Goal: Task Accomplishment & Management: Complete application form

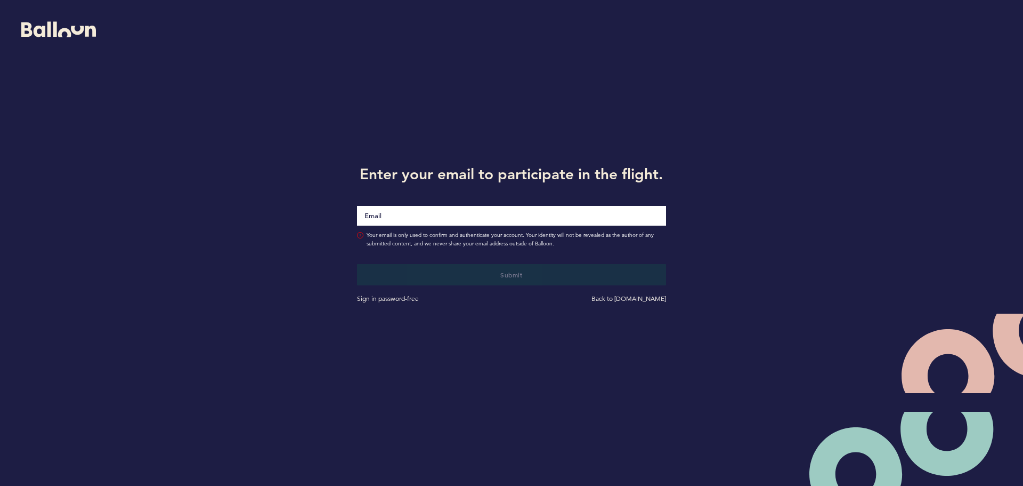
click at [370, 218] on input "Email" at bounding box center [511, 216] width 309 height 20
type input "[EMAIL_ADDRESS][DOMAIN_NAME]"
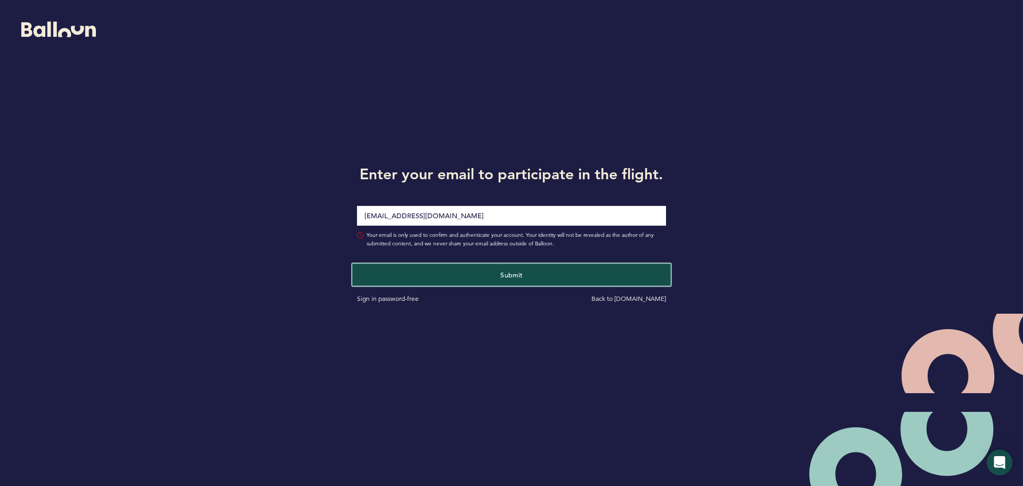
click at [592, 264] on button "Submit" at bounding box center [511, 274] width 318 height 22
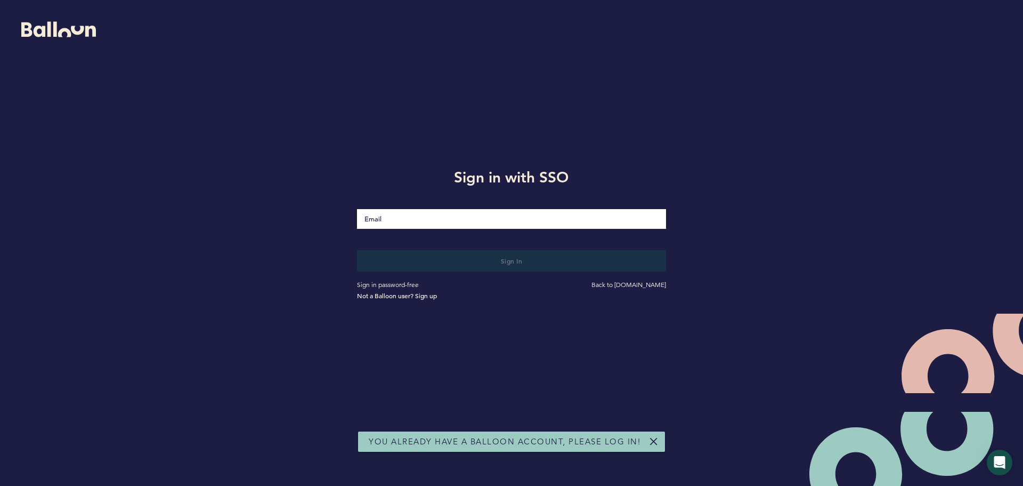
click at [475, 220] on input "Email" at bounding box center [511, 219] width 309 height 20
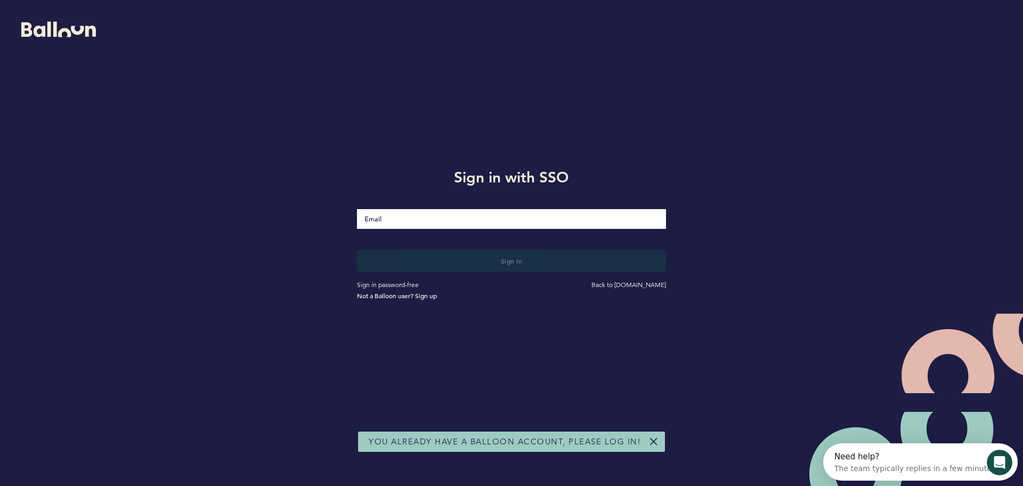
type input "[EMAIL_ADDRESS][DOMAIN_NAME]"
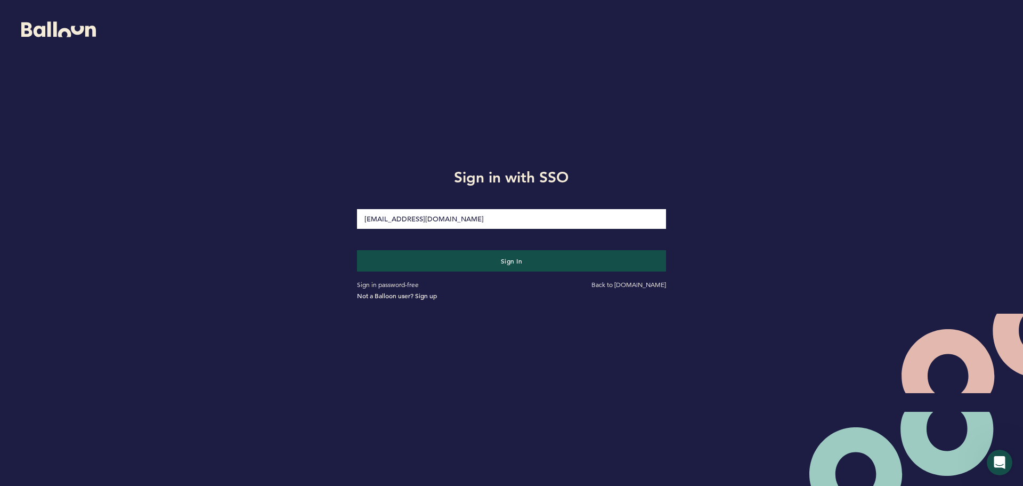
click at [443, 224] on input "[EMAIL_ADDRESS][DOMAIN_NAME]" at bounding box center [511, 219] width 309 height 20
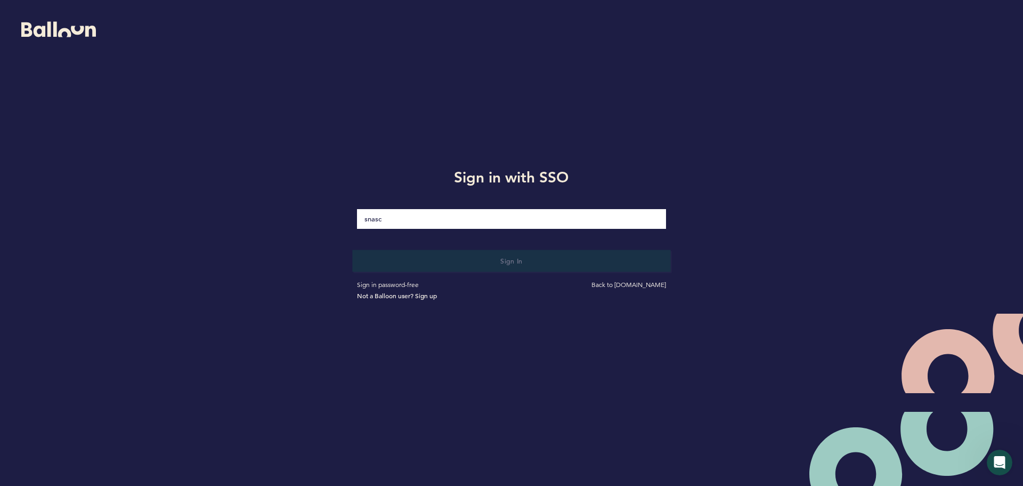
type input "[EMAIL_ADDRESS][DOMAIN_NAME]"
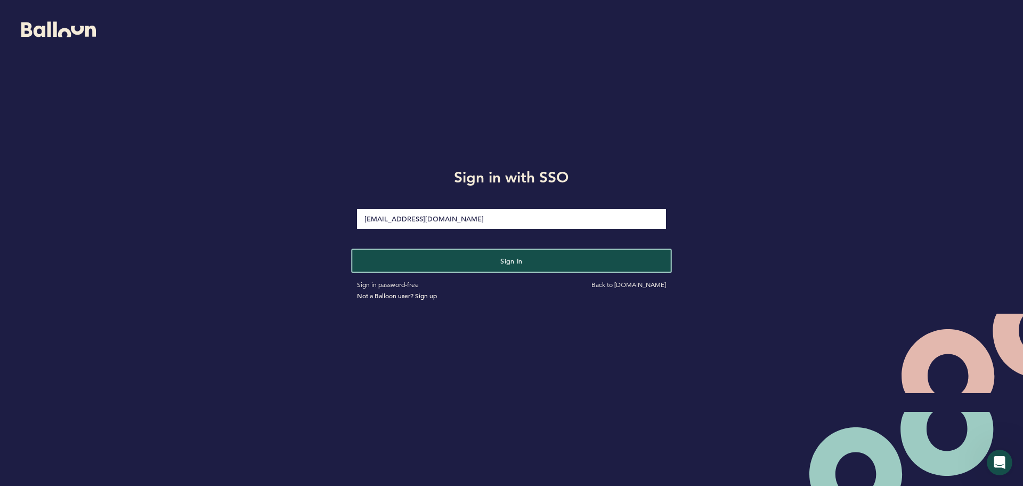
click at [473, 264] on button "Sign in" at bounding box center [511, 260] width 318 height 22
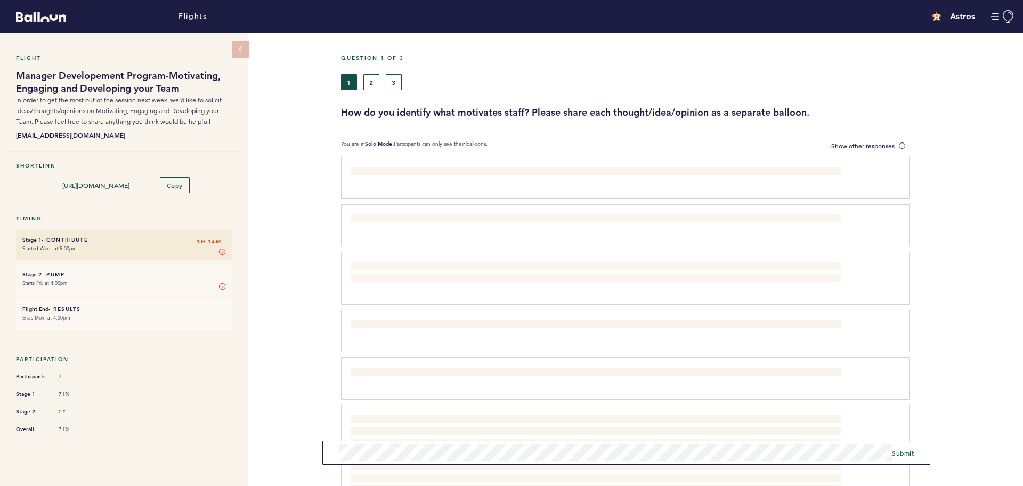
drag, startPoint x: 403, startPoint y: 436, endPoint x: 433, endPoint y: 417, distance: 35.9
click at [403, 436] on span at bounding box center [597, 457] width 492 height 83
click at [903, 451] on span "Submit" at bounding box center [903, 452] width 22 height 9
click at [376, 78] on button "2" at bounding box center [371, 82] width 16 height 16
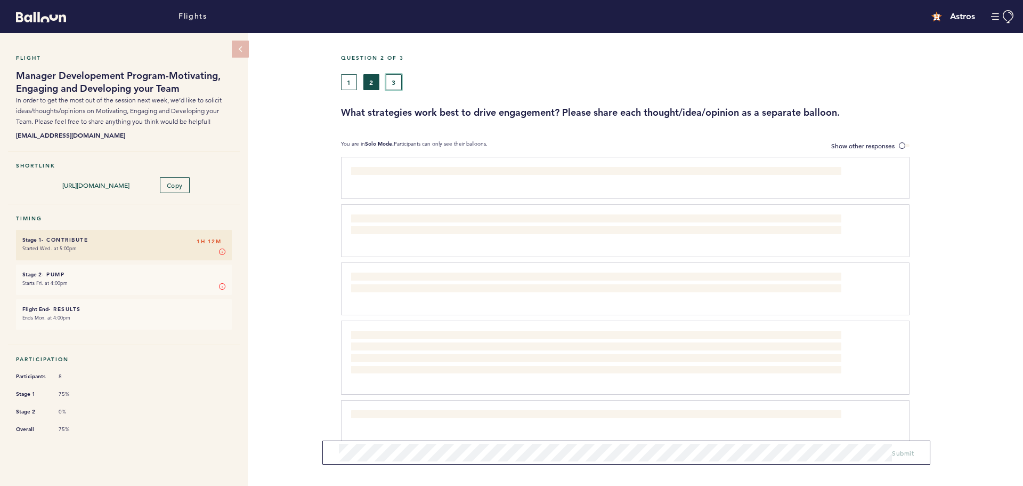
click at [387, 76] on button "3" at bounding box center [394, 82] width 16 height 16
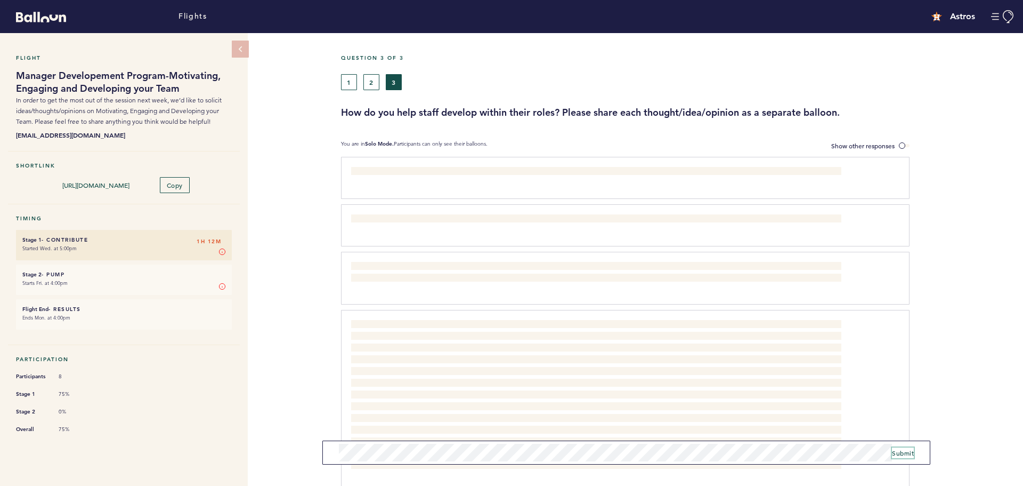
click at [912, 451] on span "Submit" at bounding box center [903, 452] width 22 height 9
click at [300, 281] on div "Flight Manager Developement Program-Motivating, Engaging and Developing your Te…" at bounding box center [511, 259] width 1023 height 452
